Goal: Information Seeking & Learning: Learn about a topic

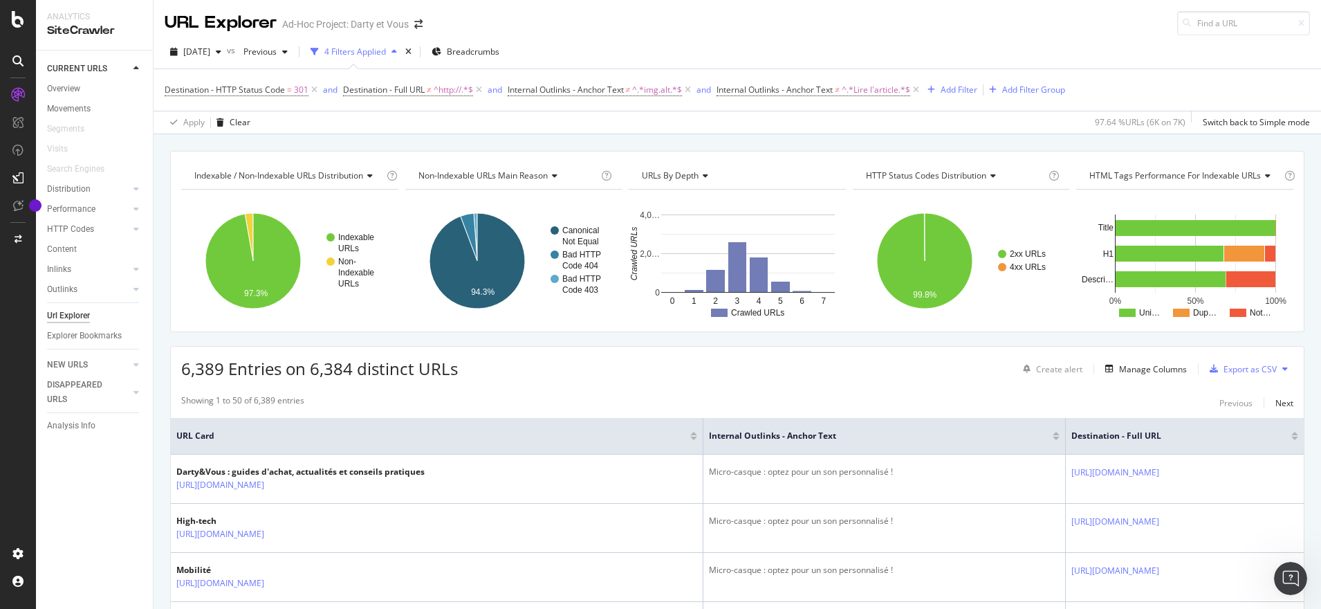
scroll to position [322, 0]
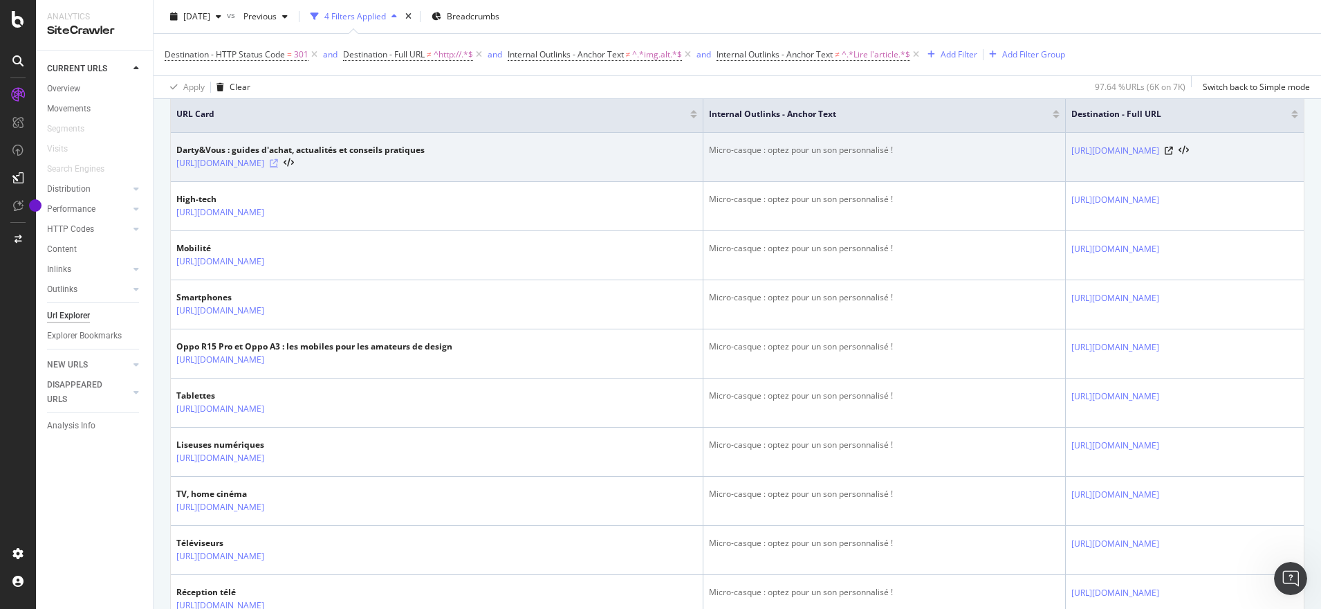
click at [278, 163] on icon at bounding box center [274, 163] width 8 height 8
click at [1072, 156] on link "[URL][DOMAIN_NAME]" at bounding box center [1116, 151] width 88 height 14
click at [1173, 155] on icon at bounding box center [1169, 151] width 8 height 8
